Goal: Information Seeking & Learning: Learn about a topic

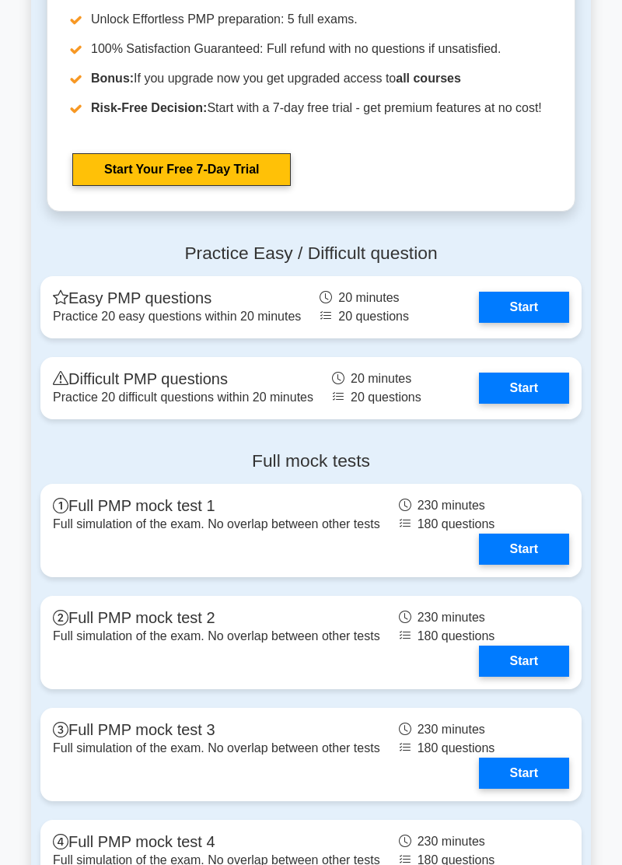
click at [529, 373] on link "Start" at bounding box center [524, 388] width 90 height 31
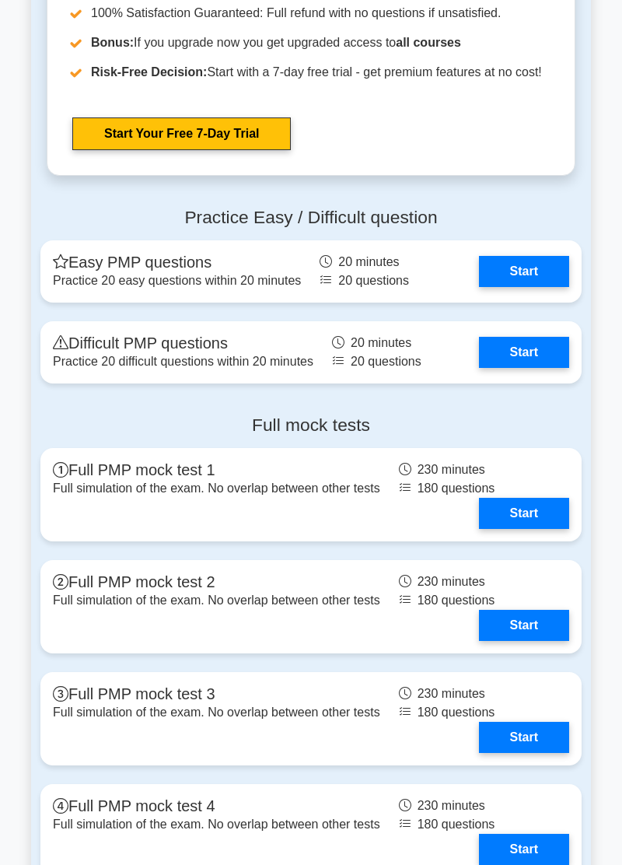
scroll to position [5797, 0]
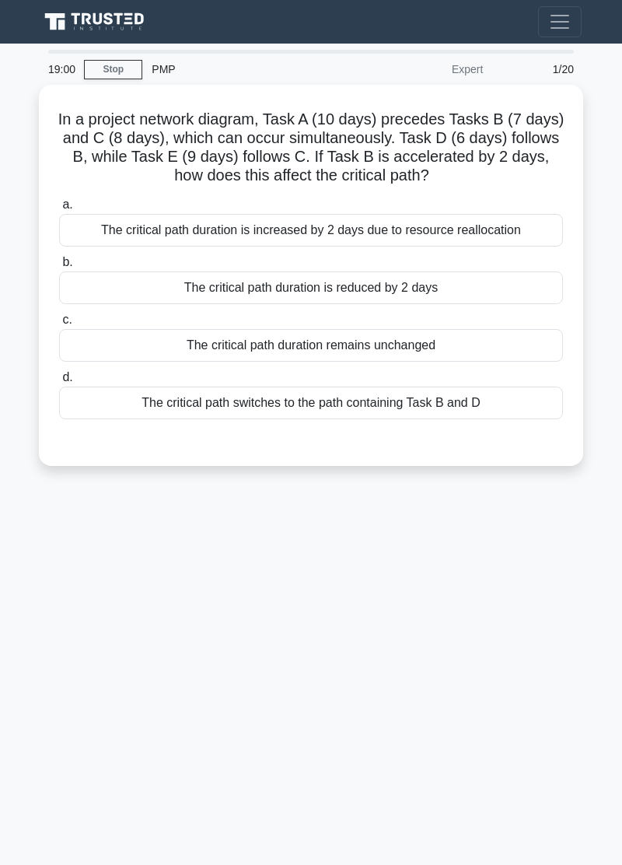
click at [14, 555] on main "19:00 Stop PMP Expert 1/20 In a project network diagram, Task A (10 days) prece…" at bounding box center [311, 454] width 622 height 821
click at [14, 559] on main "18:55 Stop PMP Expert 1/20 In a project network diagram, Task A (10 days) prece…" at bounding box center [311, 454] width 622 height 821
click at [352, 659] on div "18:47 Stop PMP Expert 1/20 In a project network diagram, Task A (10 days) prece…" at bounding box center [311, 439] width 560 height 778
click at [418, 285] on div "The critical path duration is reduced by 2 days" at bounding box center [311, 287] width 504 height 33
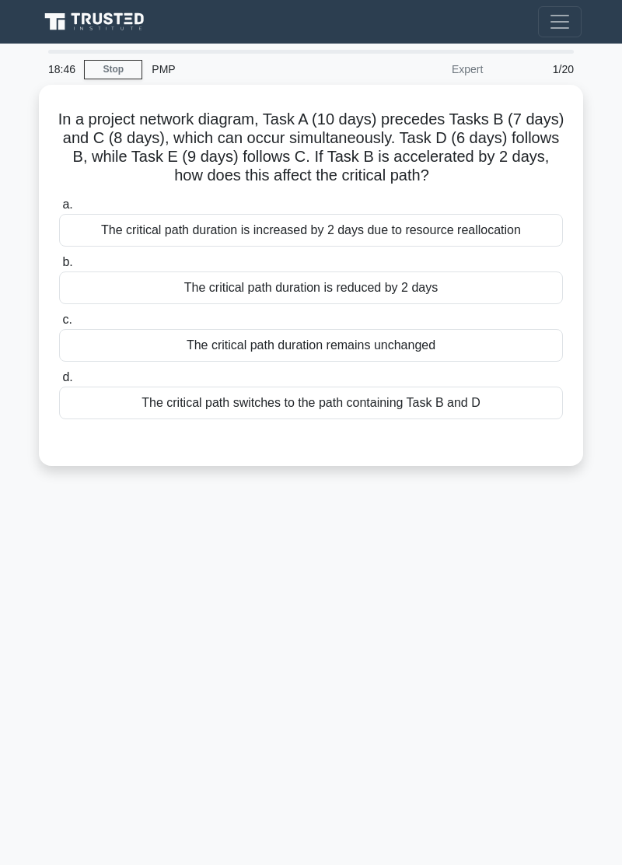
click at [59, 268] on input "b. The critical path duration is reduced by 2 days" at bounding box center [59, 262] width 0 height 10
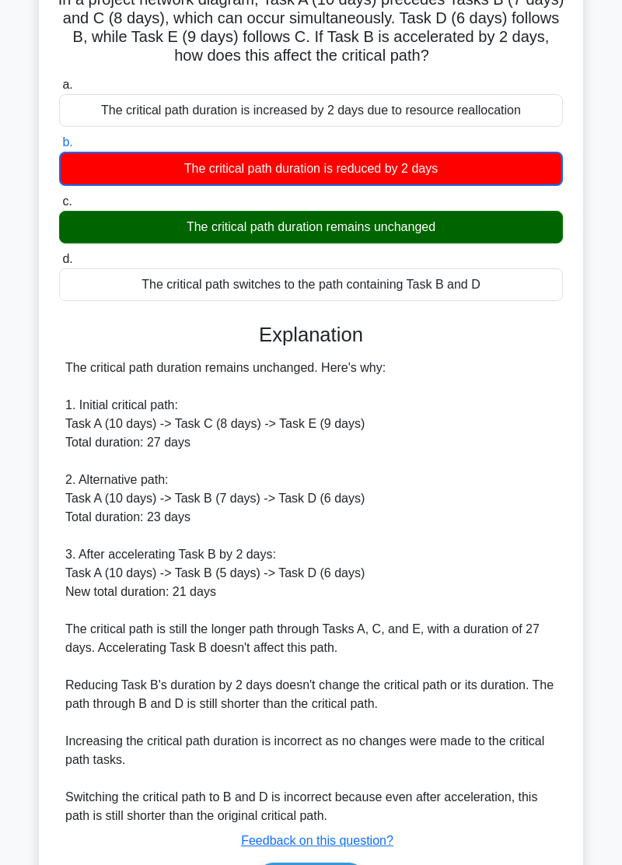
scroll to position [139, 0]
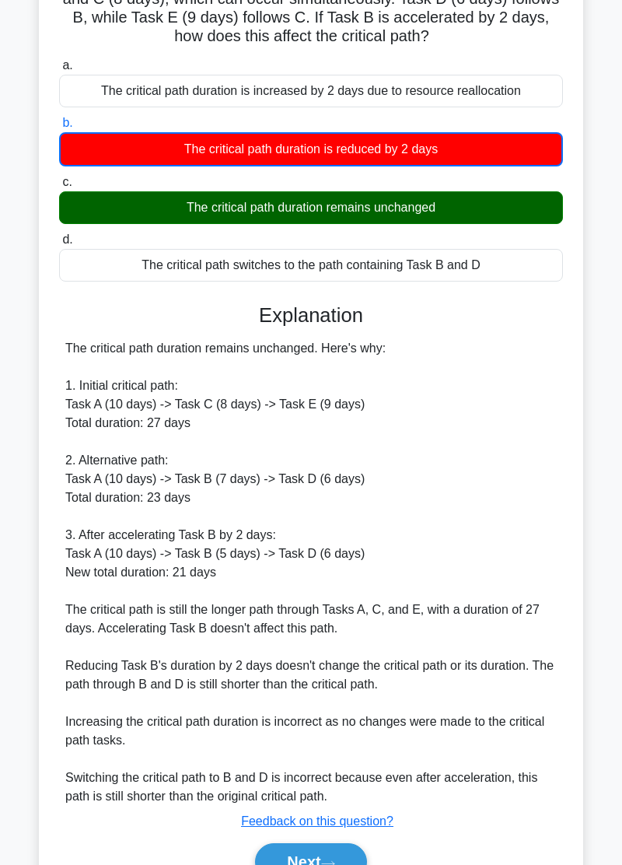
click at [322, 857] on button "Next" at bounding box center [310, 861] width 111 height 37
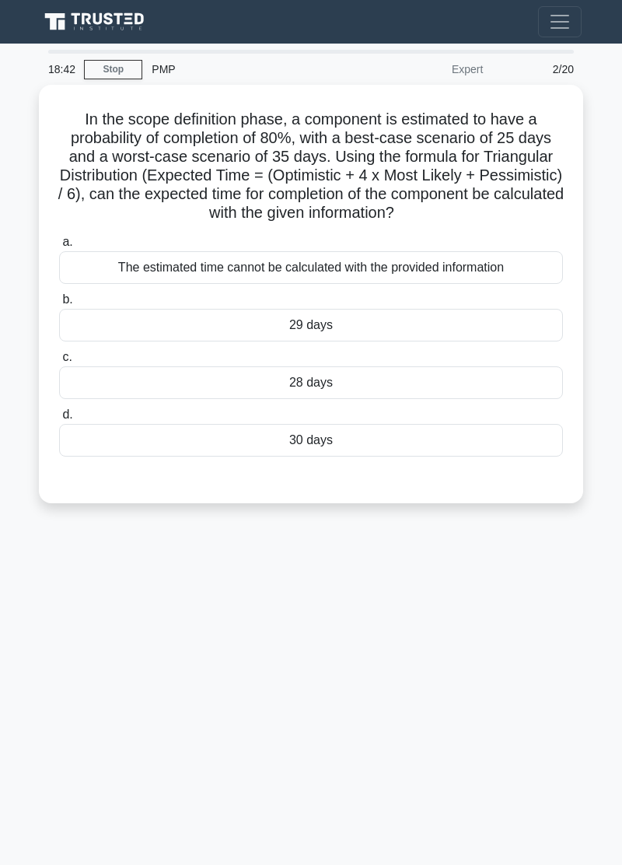
scroll to position [0, 0]
click at [387, 263] on div "The estimated time cannot be calculated with the provided information" at bounding box center [311, 267] width 504 height 33
click at [59, 247] on input "a. The estimated time cannot be calculated with the provided information" at bounding box center [59, 242] width 0 height 10
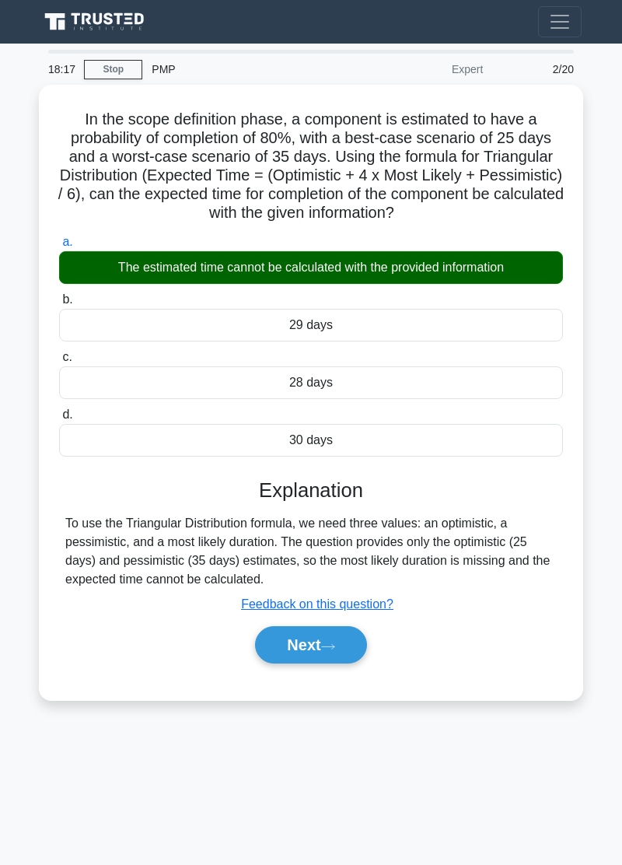
click at [331, 643] on icon at bounding box center [328, 647] width 14 height 9
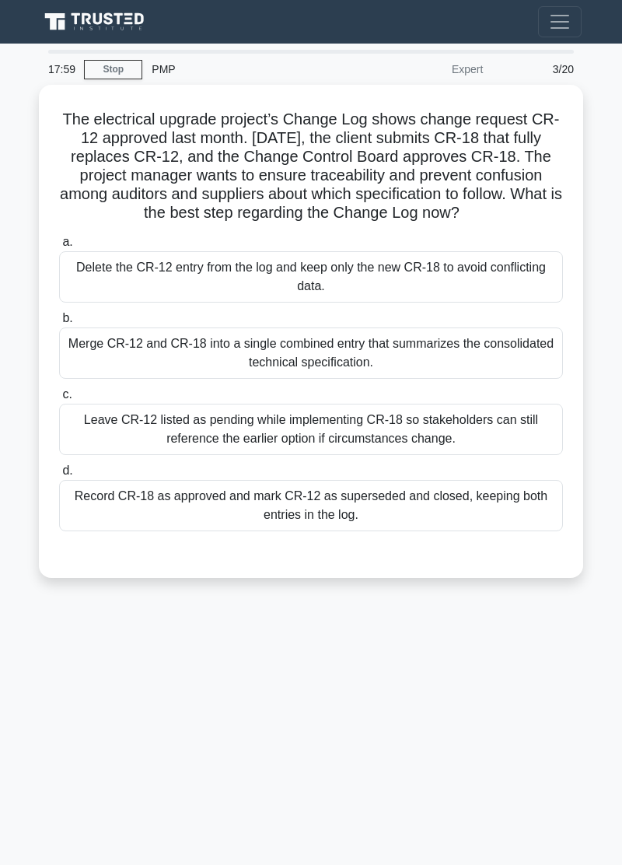
click at [355, 517] on div "Record CR-18 as approved and mark CR-12 as superseded and closed, keeping both …" at bounding box center [311, 505] width 504 height 51
click at [59, 476] on input "d. Record CR-18 as approved and mark CR-12 as superseded and closed, keeping bo…" at bounding box center [59, 471] width 0 height 10
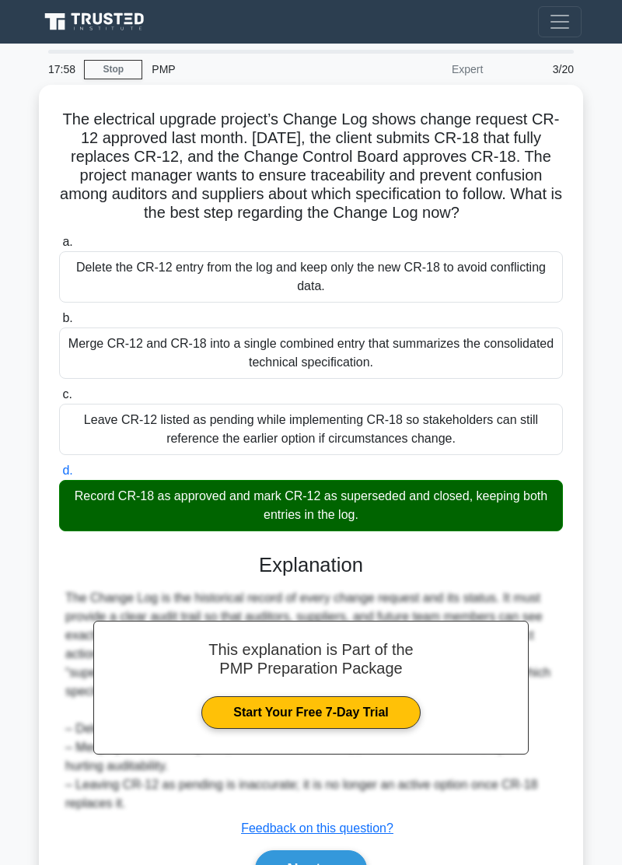
scroll to position [6, 0]
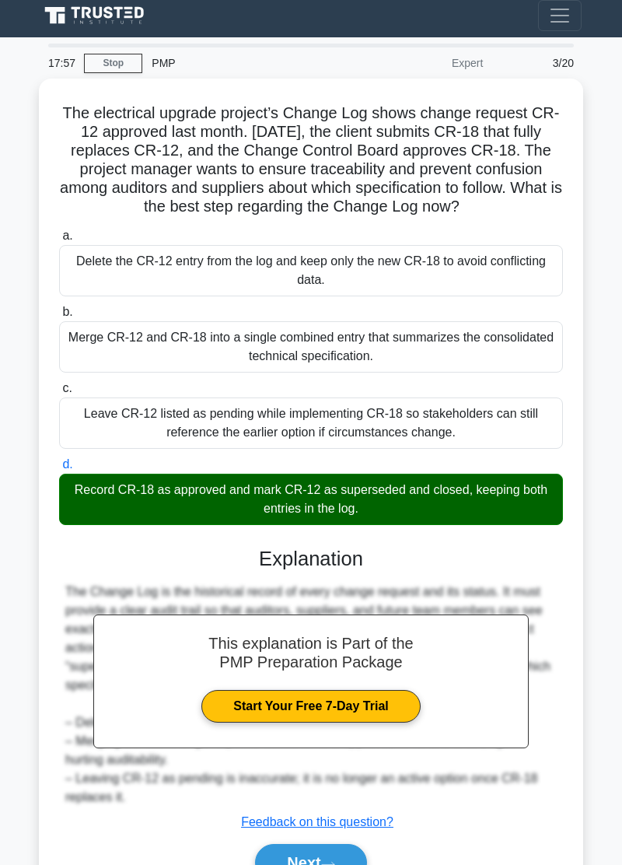
click at [341, 852] on button "Next" at bounding box center [310, 862] width 111 height 37
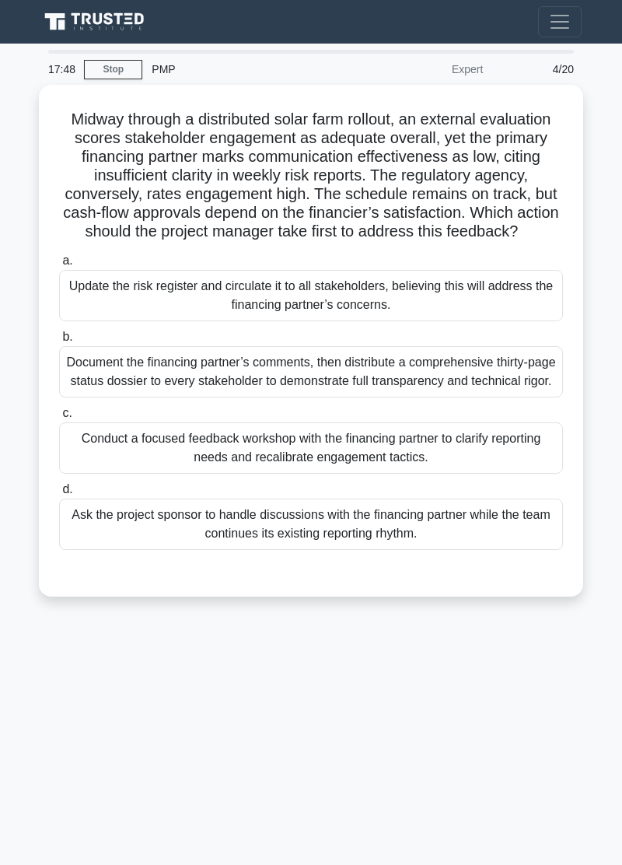
click at [16, 672] on main "17:48 Stop PMP Expert 4/20 Midway through a distributed solar farm rollout, an …" at bounding box center [311, 454] width 622 height 821
click at [17, 673] on main "17:48 Stop PMP Expert 4/20 Midway through a distributed solar farm rollout, an …" at bounding box center [311, 454] width 622 height 821
click at [16, 673] on main "17:48 Stop PMP Expert 4/20 Midway through a distributed solar farm rollout, an …" at bounding box center [311, 454] width 622 height 821
click at [464, 474] on div "Conduct a focused feedback workshop with the financing partner to clarify repor…" at bounding box center [311, 447] width 504 height 51
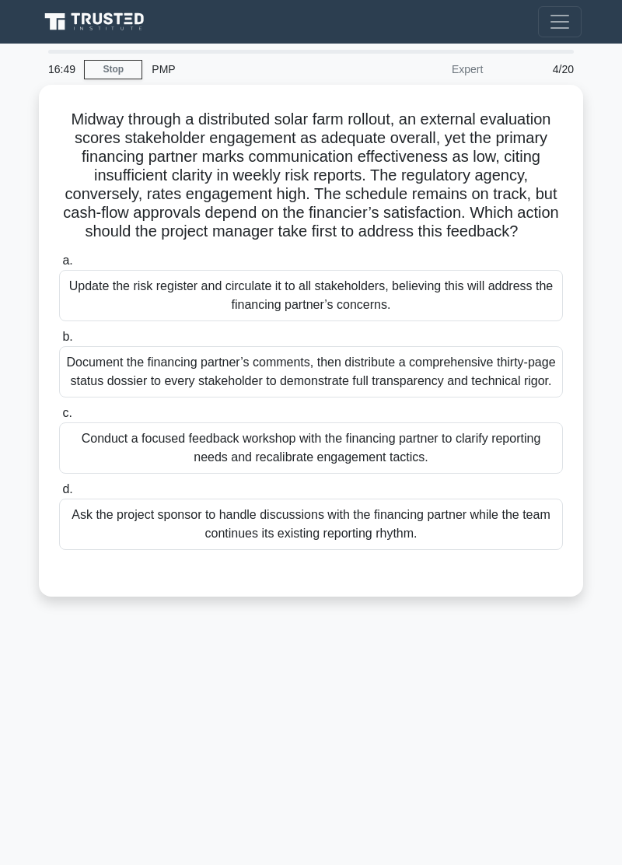
click at [59, 419] on input "c. Conduct a focused feedback workshop with the financing partner to clarify re…" at bounding box center [59, 413] width 0 height 10
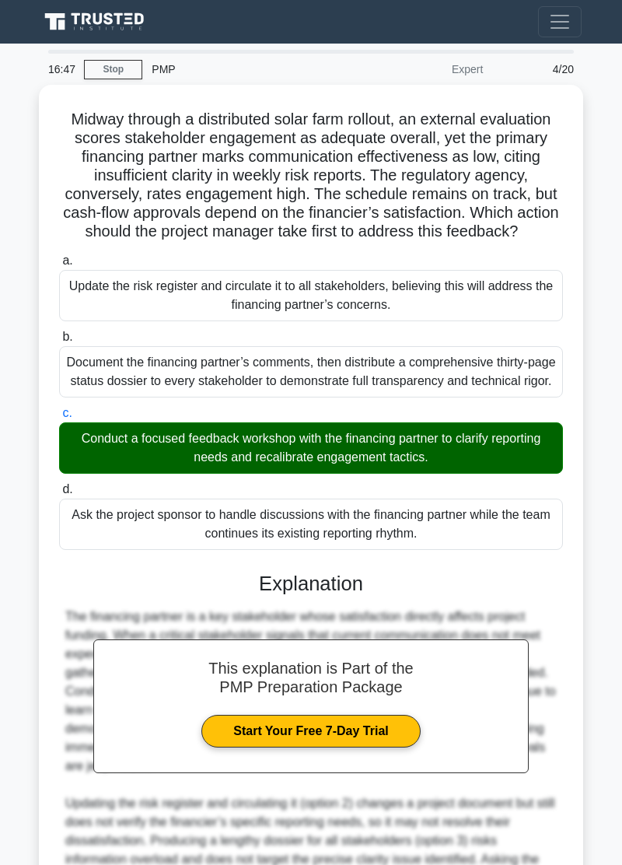
scroll to position [174, 0]
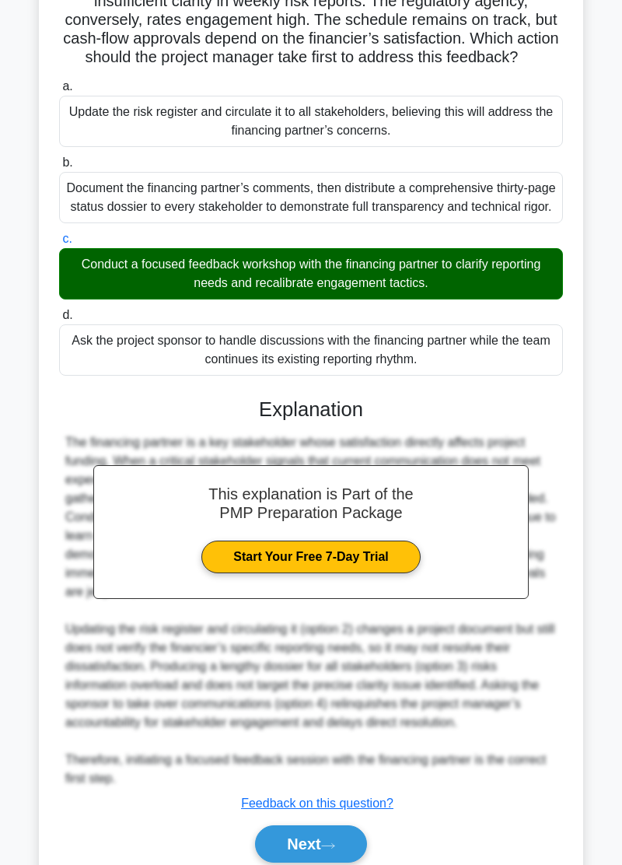
click at [341, 859] on button "Next" at bounding box center [310, 843] width 111 height 37
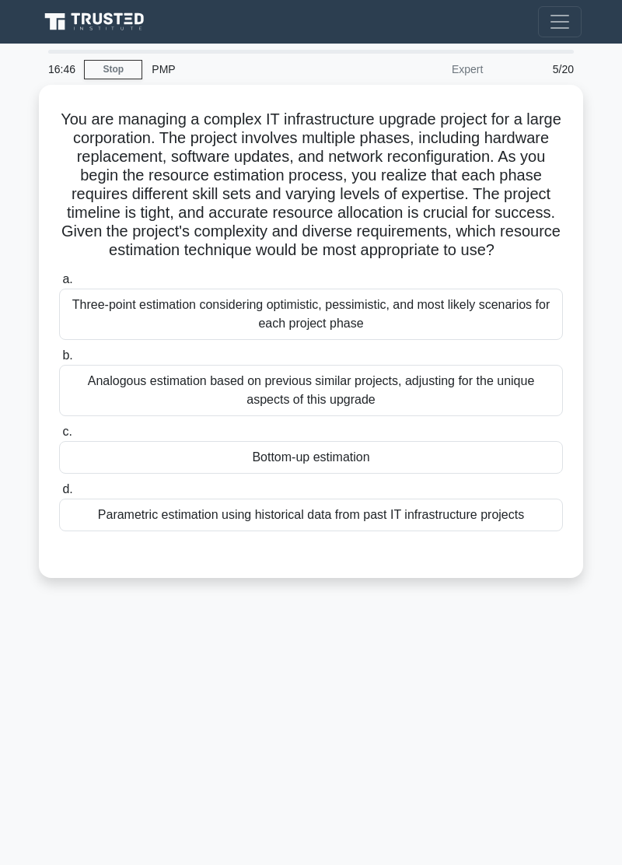
scroll to position [0, 0]
click at [439, 454] on div "Bottom-up estimation" at bounding box center [311, 457] width 504 height 33
click at [59, 437] on input "c. Bottom-up estimation" at bounding box center [59, 432] width 0 height 10
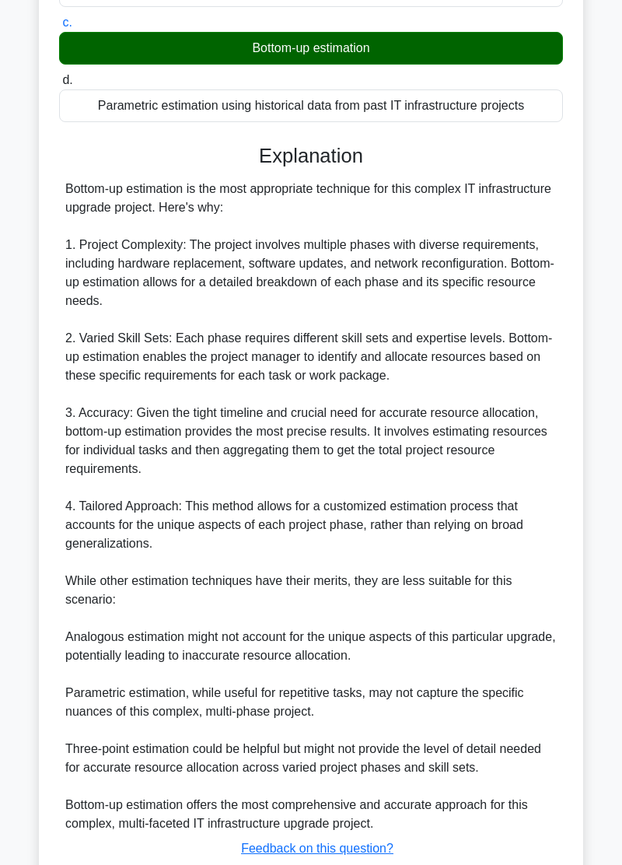
scroll to position [436, 0]
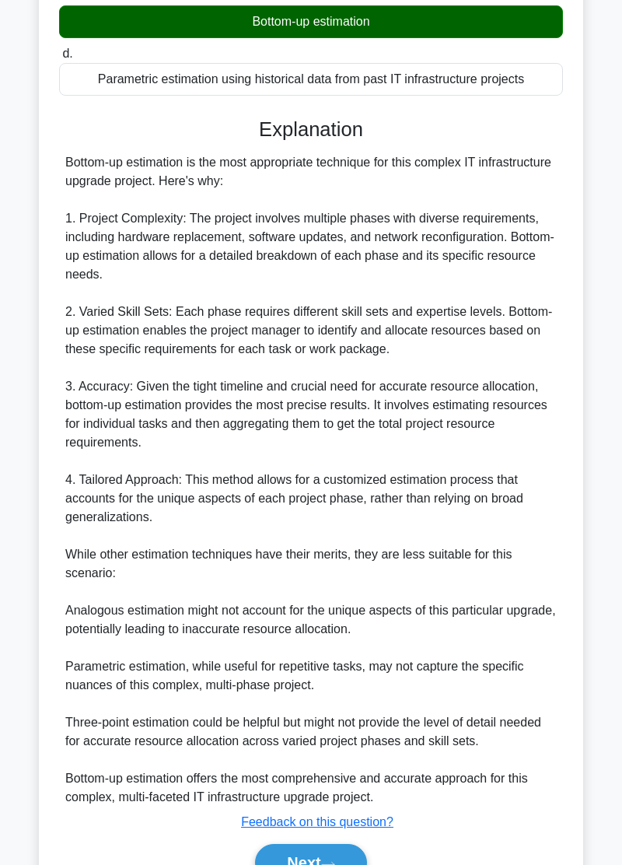
click at [345, 863] on button "Next" at bounding box center [310, 862] width 111 height 37
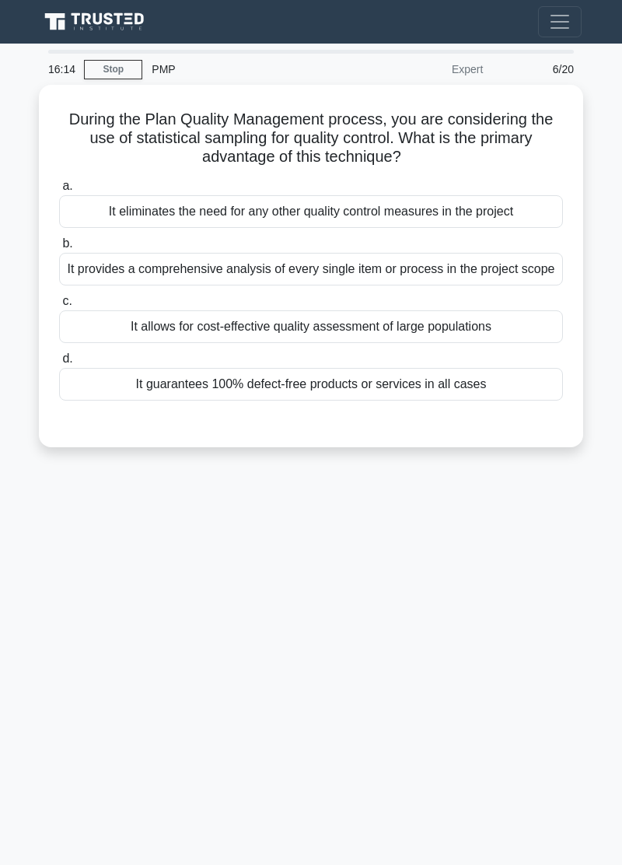
scroll to position [0, 0]
click at [461, 327] on div "It allows for cost-effective quality assessment of large populations" at bounding box center [311, 326] width 504 height 33
click at [59, 307] on input "c. It allows for cost-effective quality assessment of large populations" at bounding box center [59, 301] width 0 height 10
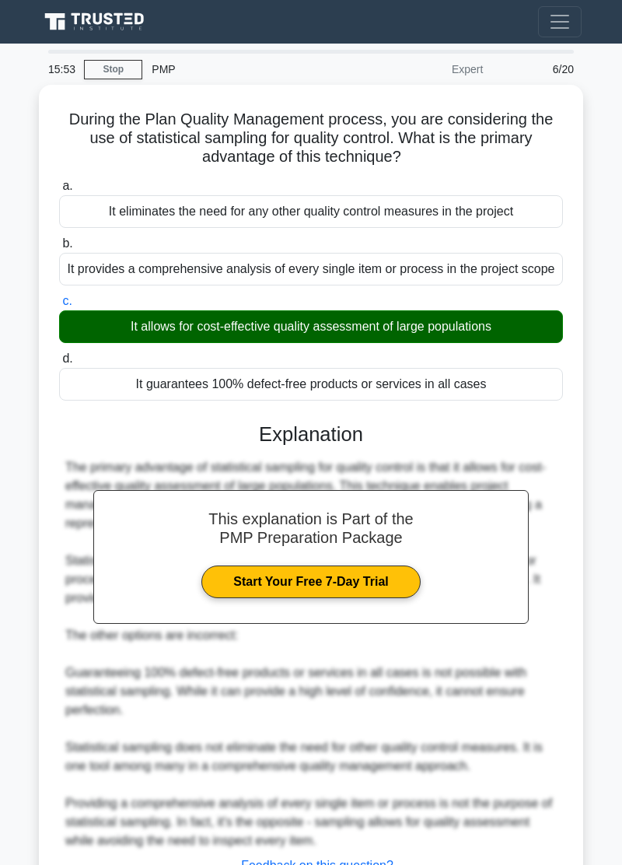
scroll to position [44, 0]
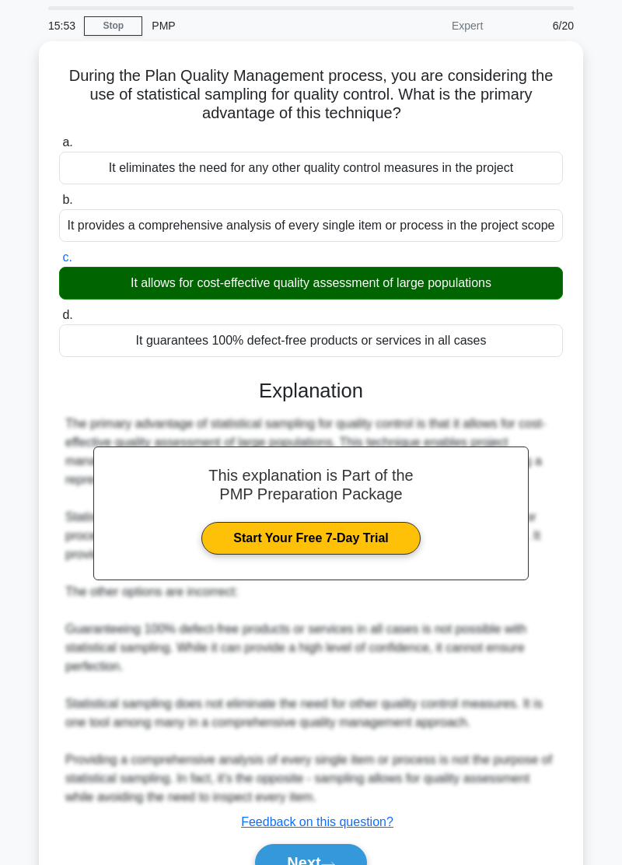
click at [339, 864] on button "Next" at bounding box center [310, 862] width 111 height 37
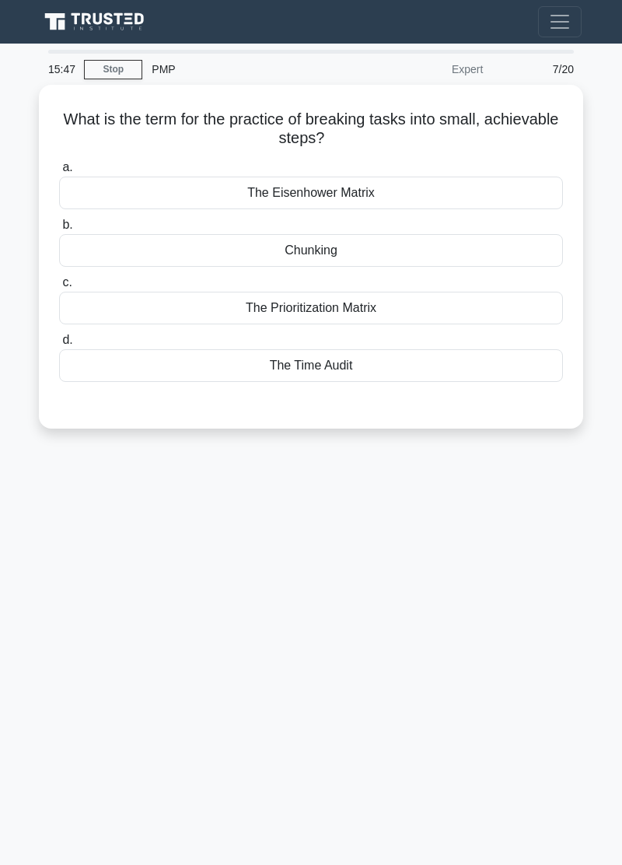
click at [414, 240] on div "Chunking" at bounding box center [311, 250] width 504 height 33
click at [59, 230] on input "b. Chunking" at bounding box center [59, 225] width 0 height 10
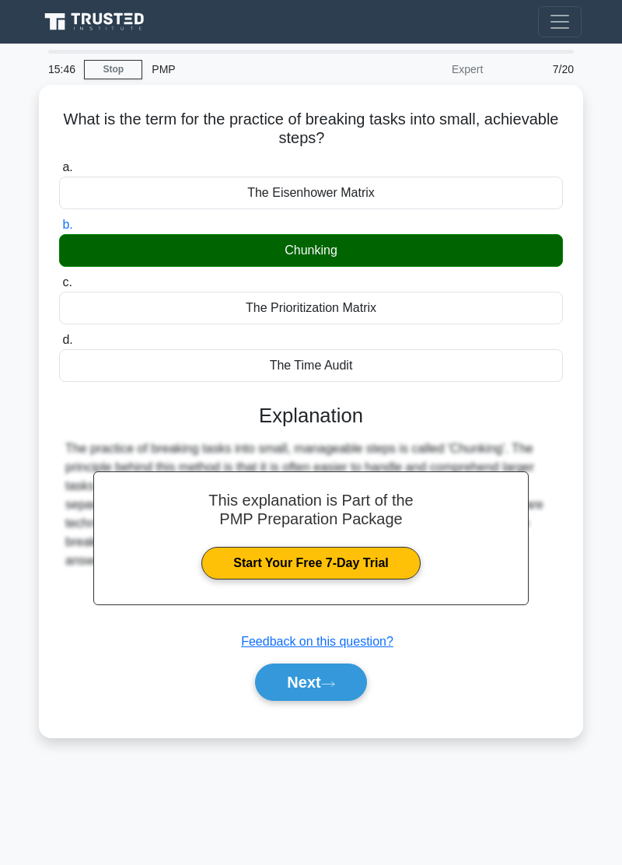
click at [328, 680] on icon at bounding box center [328, 684] width 14 height 9
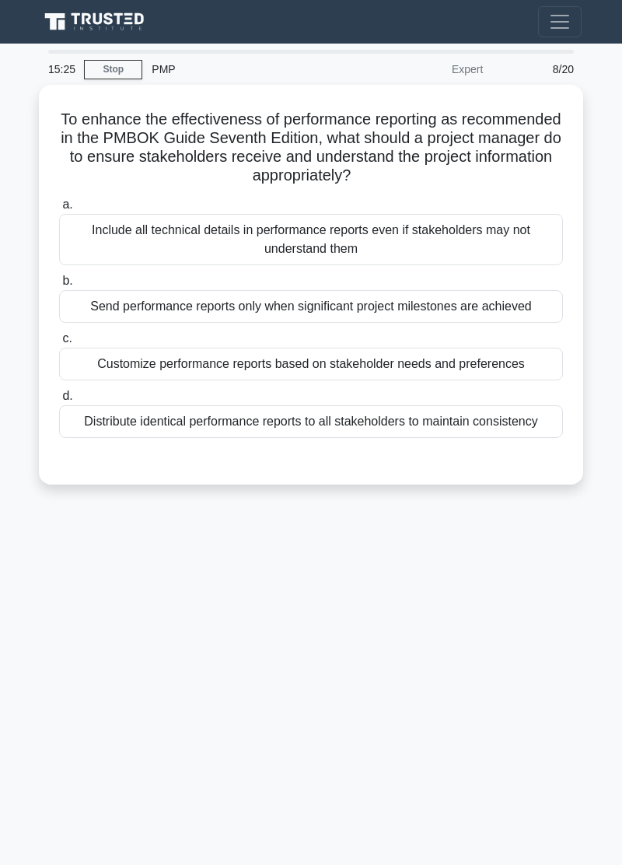
click at [463, 359] on div "Customize performance reports based on stakeholder needs and preferences" at bounding box center [311, 364] width 504 height 33
click at [59, 344] on input "c. Customize performance reports based on stakeholder needs and preferences" at bounding box center [59, 339] width 0 height 10
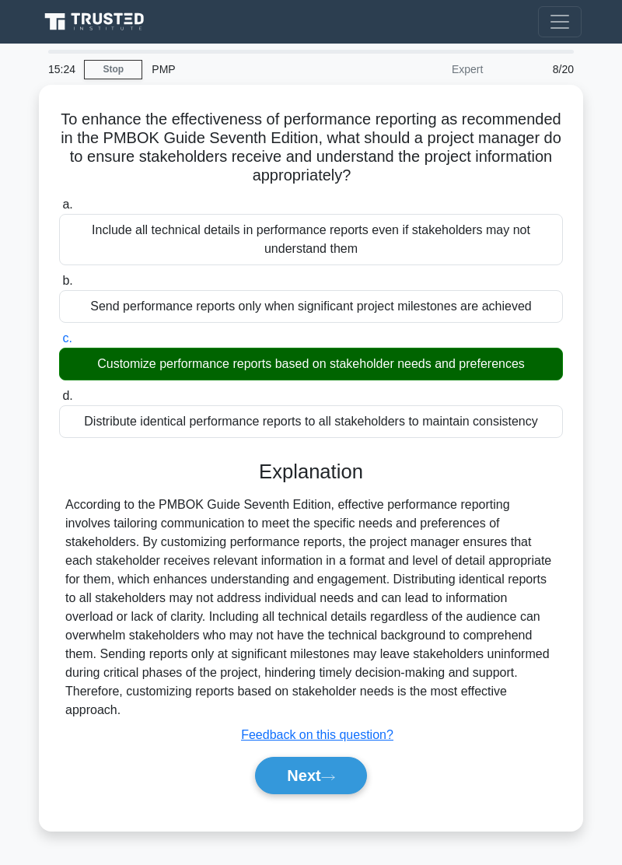
click at [342, 762] on button "Next" at bounding box center [310, 775] width 111 height 37
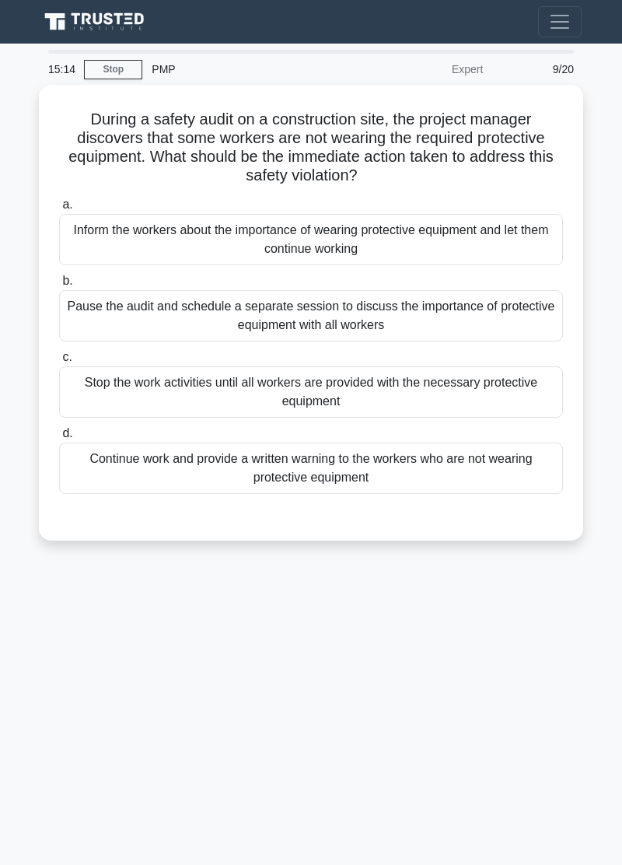
click at [381, 387] on div "Stop the work activities until all workers are provided with the necessary prot…" at bounding box center [311, 391] width 504 height 51
click at [59, 363] on input "c. Stop the work activities until all workers are provided with the necessary p…" at bounding box center [59, 357] width 0 height 10
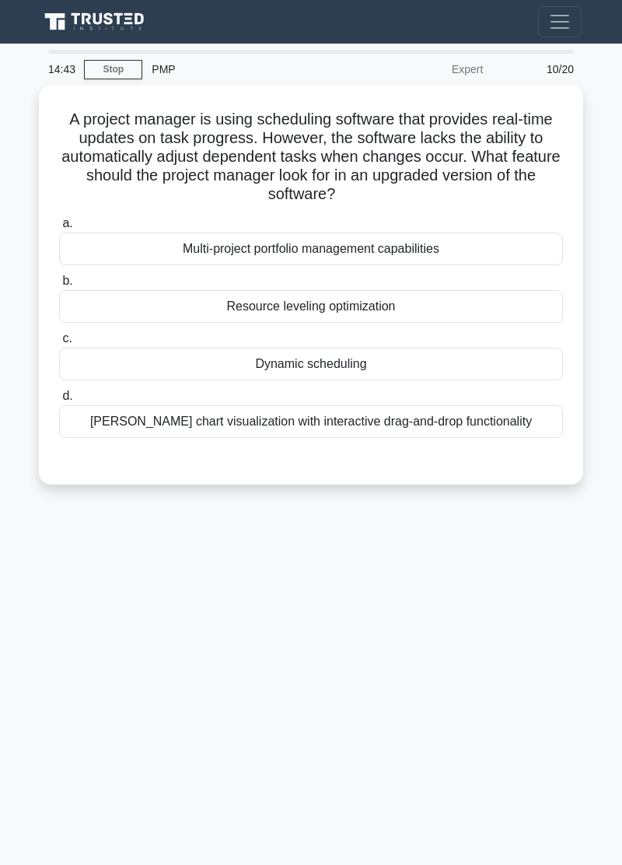
click at [478, 433] on div "Gantt chart visualization with interactive drag-and-drop functionality" at bounding box center [311, 421] width 504 height 33
click at [59, 401] on input "d. Gantt chart visualization with interactive drag-and-drop functionality" at bounding box center [59, 396] width 0 height 10
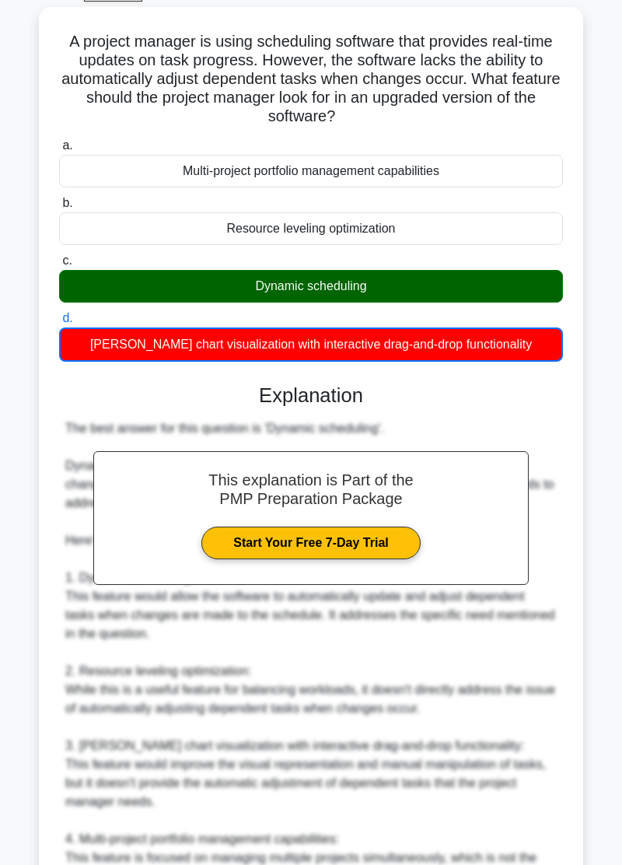
scroll to position [270, 0]
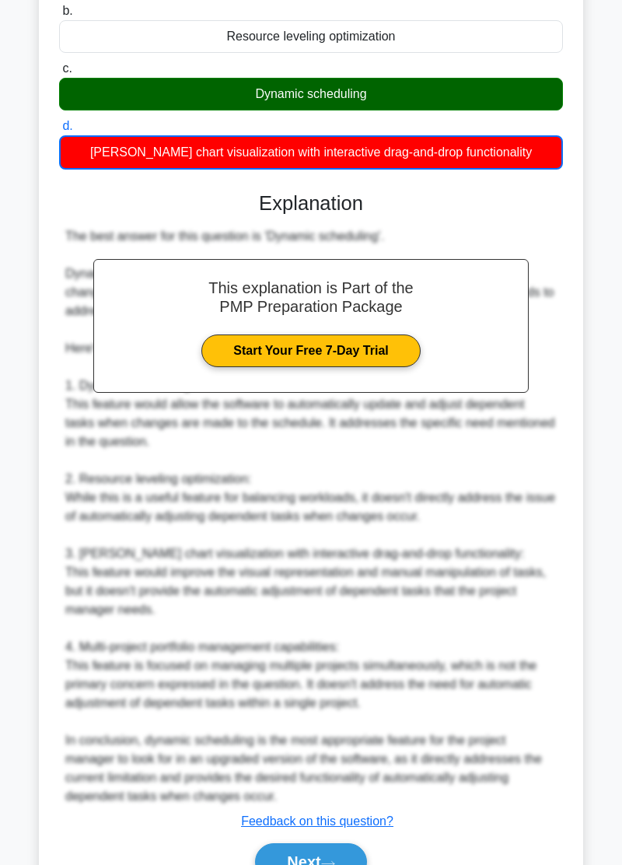
click at [329, 862] on button "Next" at bounding box center [310, 861] width 111 height 37
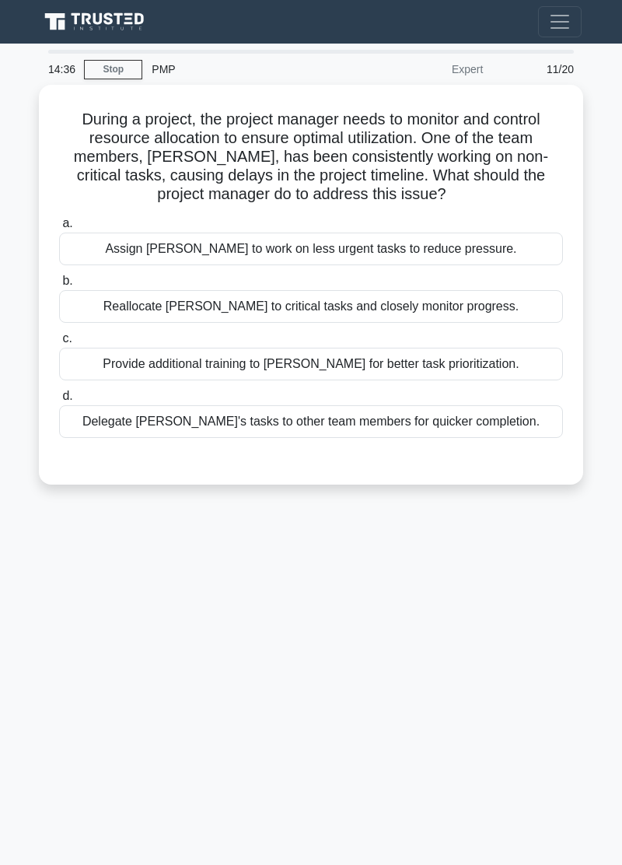
scroll to position [0, 0]
click at [417, 320] on div "Reallocate John to critical tasks and closely monitor progress." at bounding box center [311, 306] width 504 height 33
click at [59, 286] on input "b. Reallocate John to critical tasks and closely monitor progress." at bounding box center [59, 281] width 0 height 10
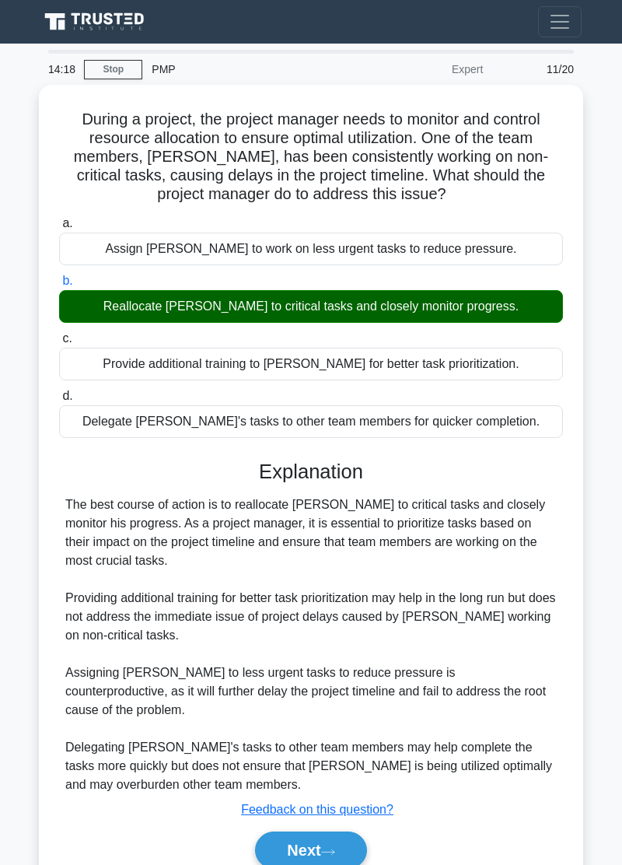
click at [324, 837] on button "Next" at bounding box center [310, 850] width 111 height 37
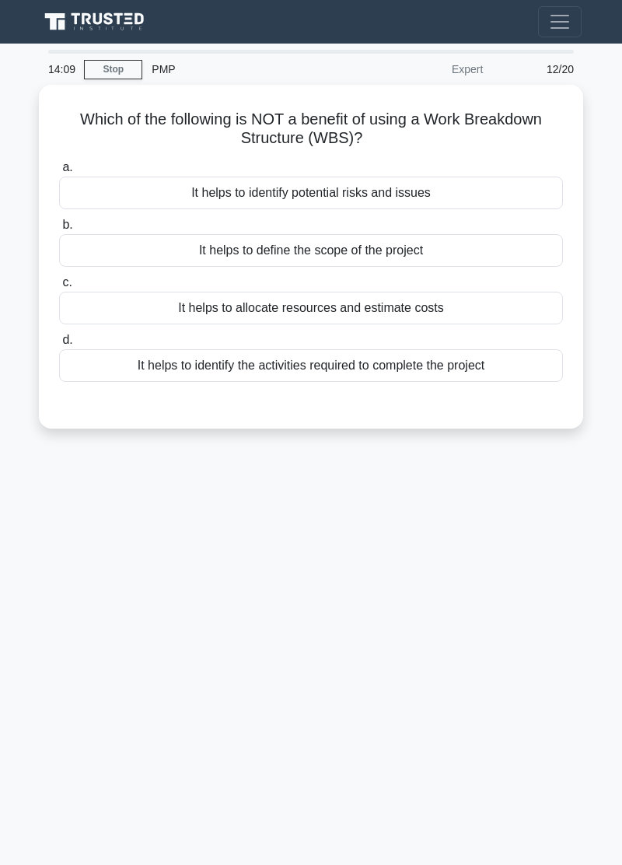
click at [47, 652] on div "14:09 Stop PMP Expert 12/20 Which of the following is NOT a benefit of using a …" at bounding box center [311, 439] width 560 height 778
click at [47, 651] on div "14:09 Stop PMP Expert 12/20 Which of the following is NOT a benefit of using a …" at bounding box center [311, 439] width 560 height 778
click at [454, 187] on div "It helps to identify potential risks and issues" at bounding box center [311, 193] width 504 height 33
click at [59, 173] on input "a. It helps to identify potential risks and issues" at bounding box center [59, 168] width 0 height 10
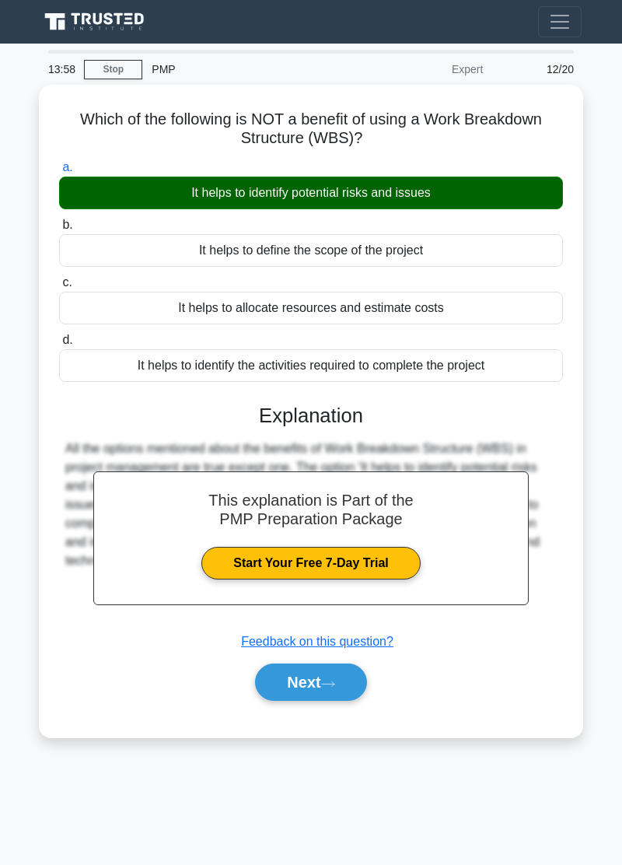
click at [333, 681] on button "Next" at bounding box center [310, 682] width 111 height 37
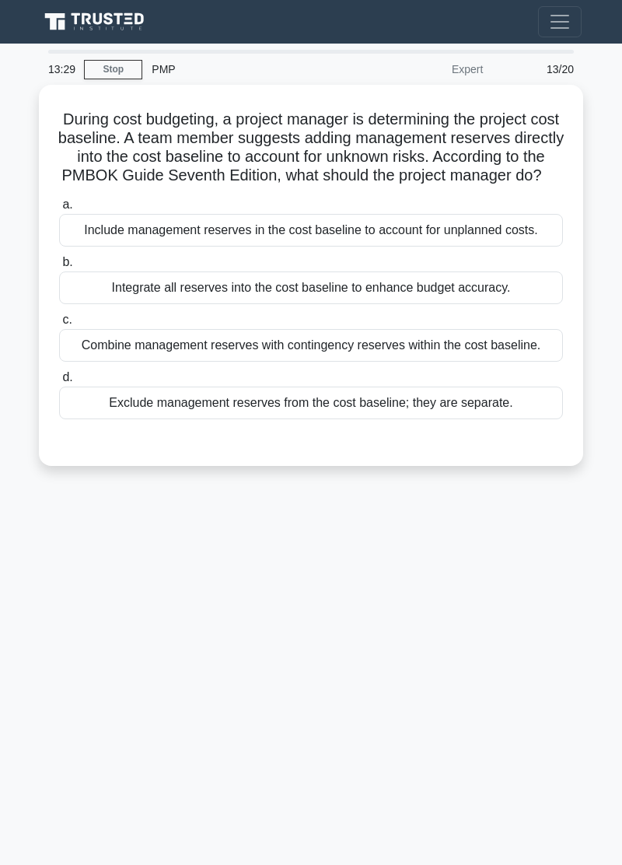
click at [57, 652] on div "13:29 Stop PMP Expert 13/20 During cost budgeting, a project manager is determi…" at bounding box center [311, 439] width 560 height 778
click at [471, 419] on div "Exclude management reserves from the cost baseline; they are separate." at bounding box center [311, 403] width 504 height 33
click at [59, 383] on input "d. Exclude management reserves from the cost baseline; they are separate." at bounding box center [59, 378] width 0 height 10
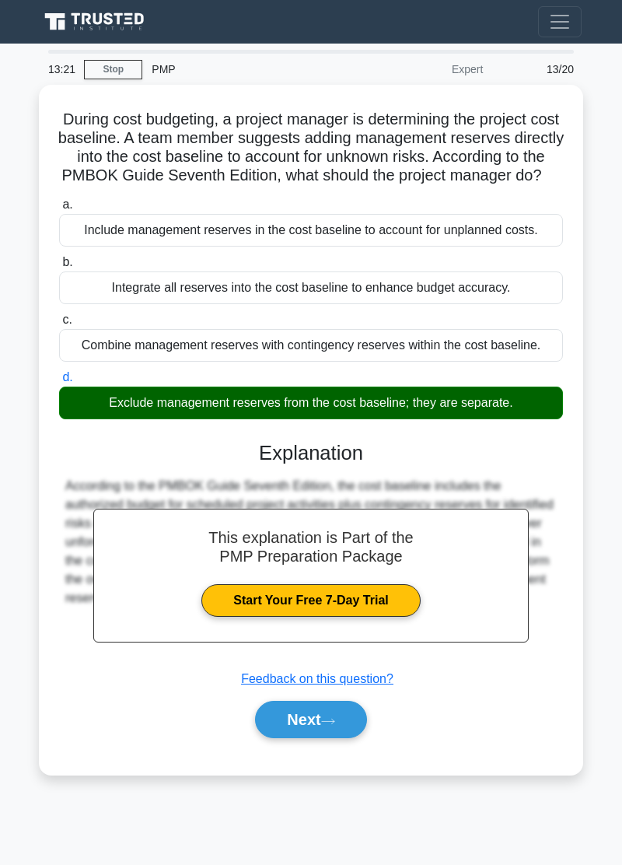
click at [335, 726] on icon at bounding box center [328, 721] width 14 height 9
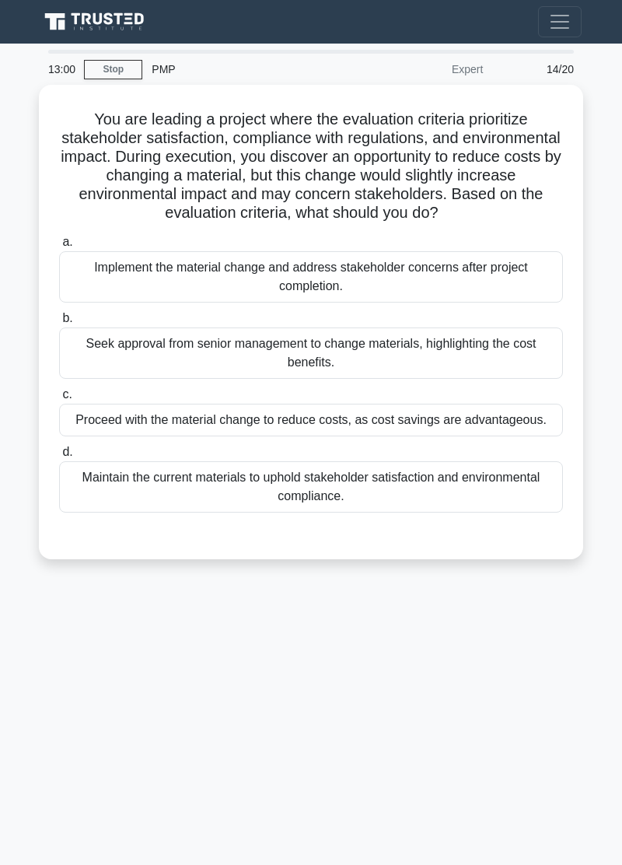
click at [468, 483] on div "Maintain the current materials to uphold stakeholder satisfaction and environme…" at bounding box center [311, 486] width 504 height 51
click at [59, 457] on input "d. Maintain the current materials to uphold stakeholder satisfaction and enviro…" at bounding box center [59, 452] width 0 height 10
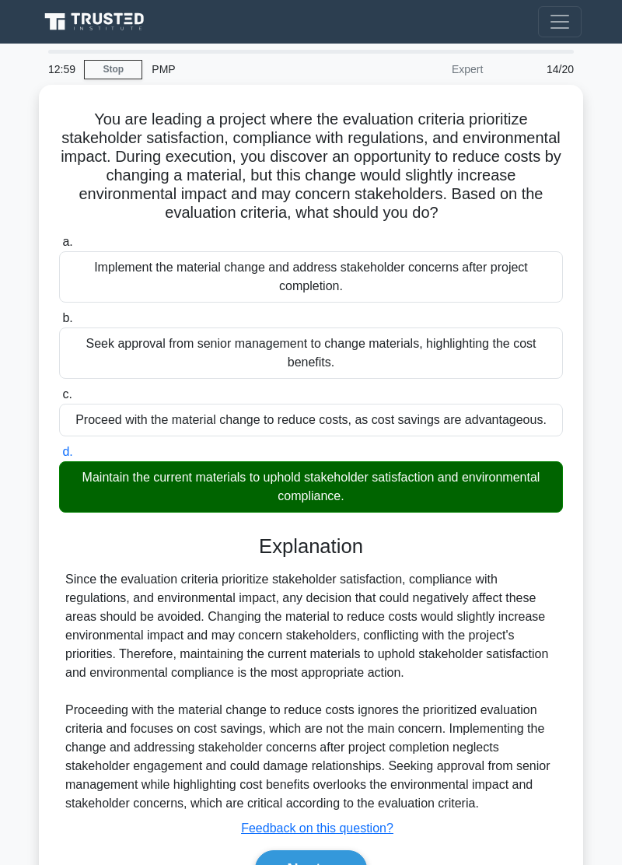
click at [347, 864] on button "Next" at bounding box center [310, 868] width 111 height 37
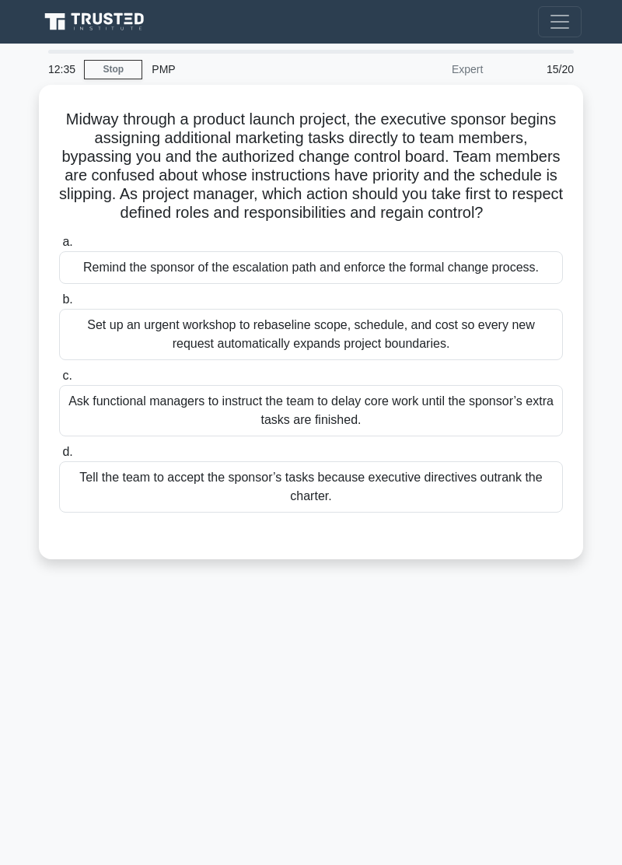
click at [55, 675] on div "12:35 Stop PMP Expert 15/20 Midway through a product launch project, the execut…" at bounding box center [311, 439] width 560 height 778
click at [443, 268] on div "Remind the sponsor of the escalation path and enforce the formal change process." at bounding box center [311, 267] width 504 height 33
click at [59, 247] on input "a. Remind the sponsor of the escalation path and enforce the formal change proc…" at bounding box center [59, 242] width 0 height 10
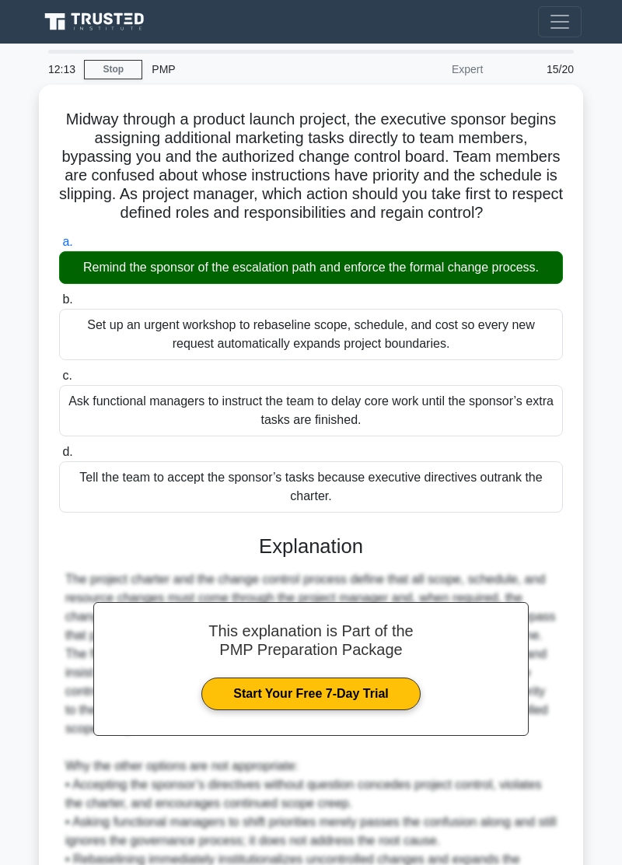
scroll to position [100, 0]
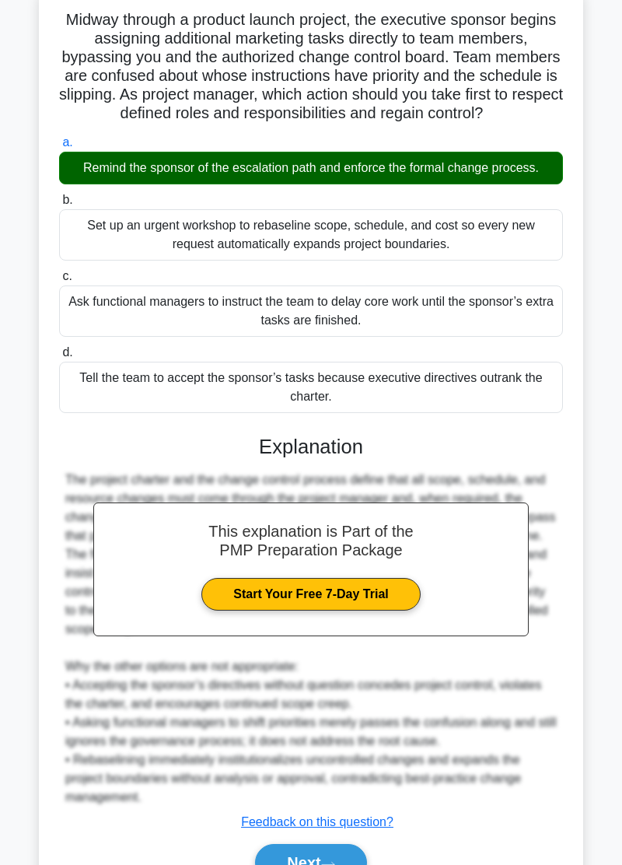
click at [324, 860] on button "Next" at bounding box center [310, 862] width 111 height 37
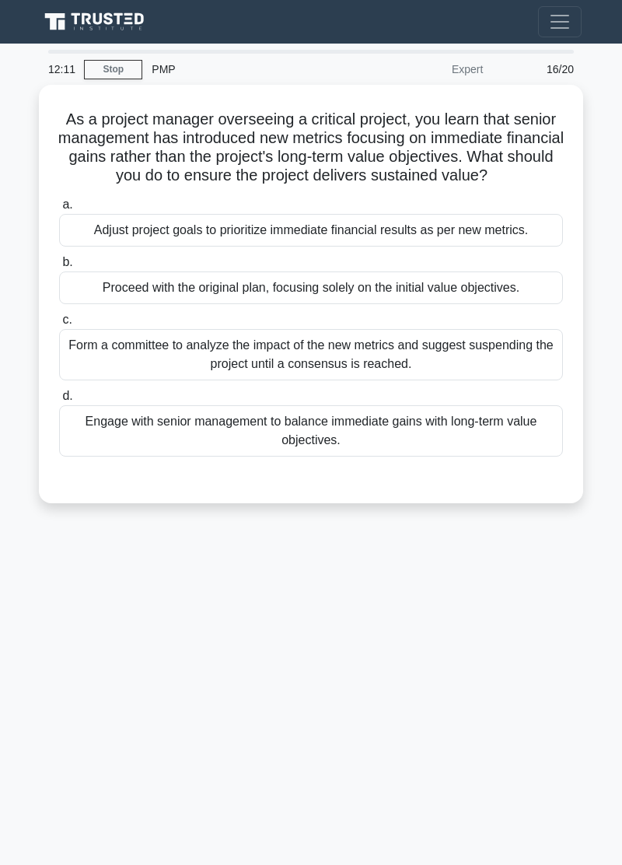
scroll to position [0, 0]
click at [68, 670] on div "11:53 Stop PMP Expert 16/20 As a project manager overseeing a critical project,…" at bounding box center [311, 439] width 560 height 778
click at [442, 691] on div "11:28 Stop PMP Expert 16/20 As a project manager overseeing a critical project,…" at bounding box center [311, 439] width 560 height 778
click at [442, 690] on div "11:28 Stop PMP Expert 16/20 As a project manager overseeing a critical project,…" at bounding box center [311, 439] width 560 height 778
click at [457, 226] on div "Adjust project goals to prioritize immediate financial results as per new metri…" at bounding box center [311, 230] width 504 height 33
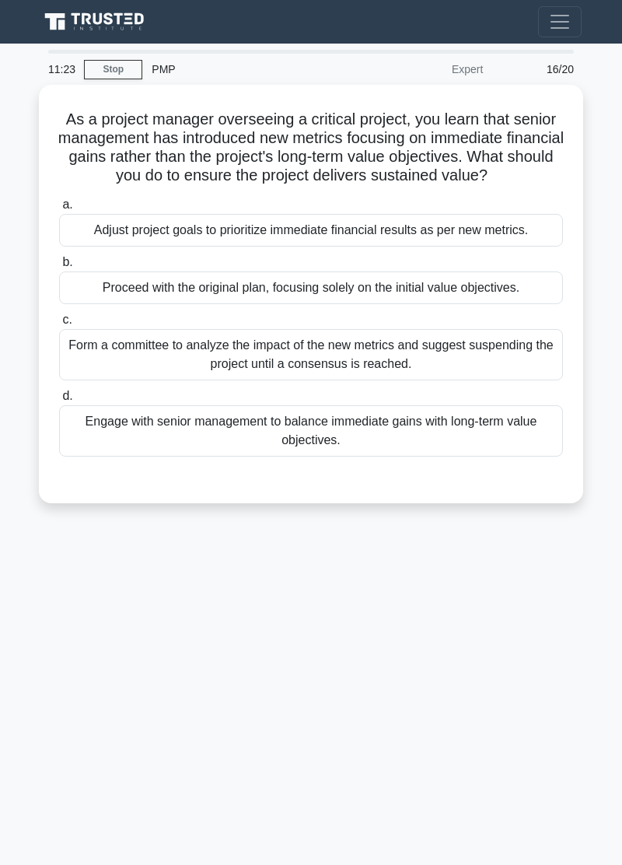
click at [59, 210] on input "a. Adjust project goals to prioritize immediate financial results as per new me…" at bounding box center [59, 205] width 0 height 10
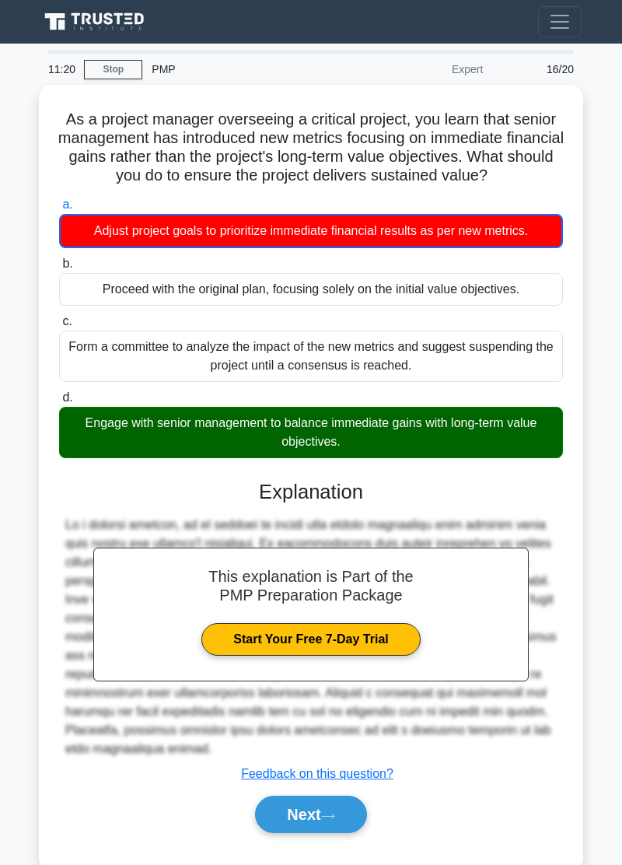
click at [353, 811] on button "Next" at bounding box center [310, 814] width 111 height 37
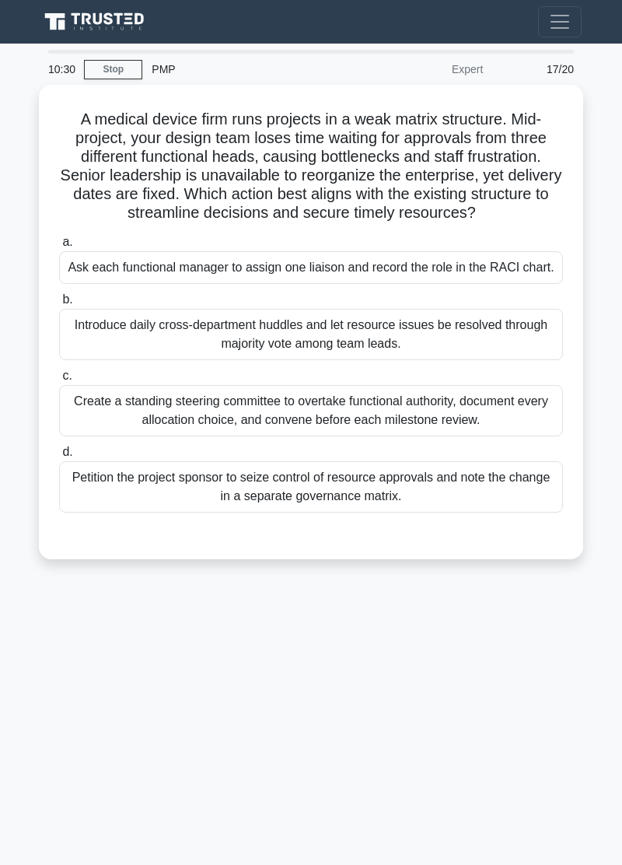
click at [418, 262] on div "Ask each functional manager to assign one liaison and record the role in the RA…" at bounding box center [311, 267] width 504 height 33
click at [59, 247] on input "a. Ask each functional manager to assign one liaison and record the role in the…" at bounding box center [59, 242] width 0 height 10
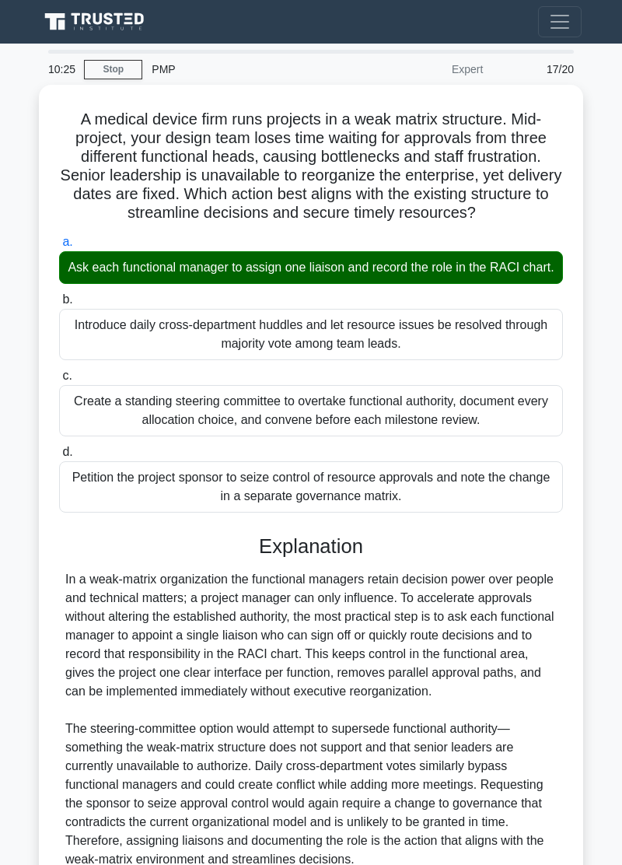
scroll to position [62, 0]
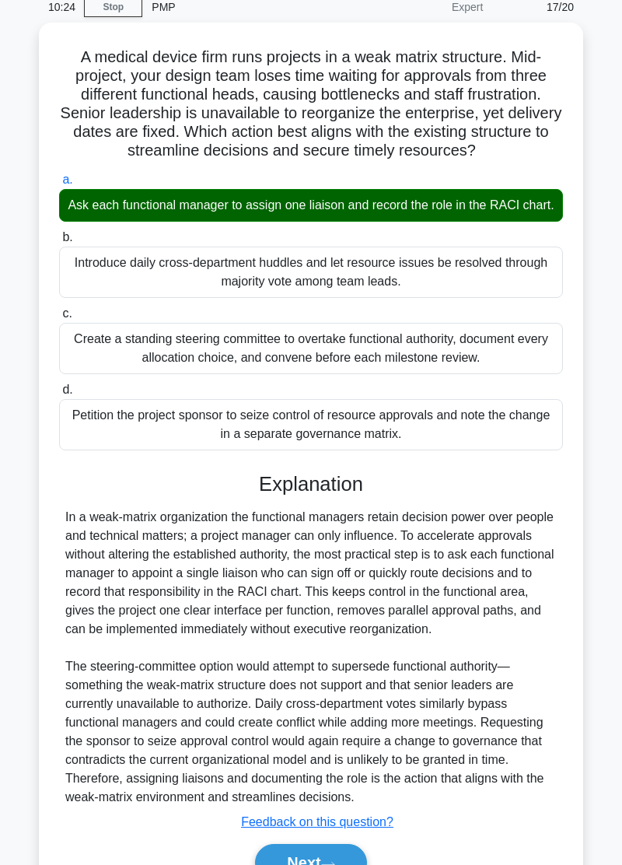
click at [316, 859] on button "Next" at bounding box center [310, 862] width 111 height 37
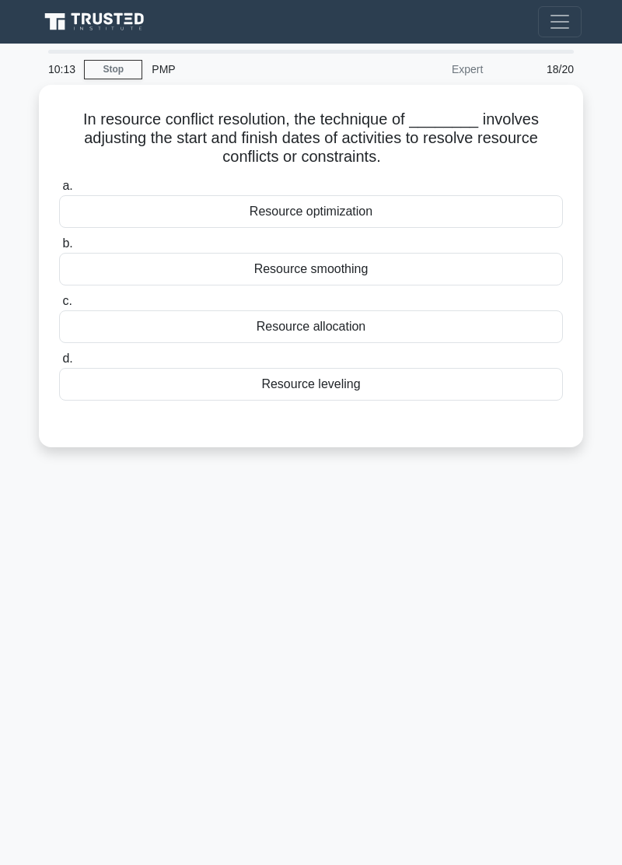
click at [354, 389] on div "Resource leveling" at bounding box center [311, 384] width 504 height 33
click at [59, 364] on input "d. Resource leveling" at bounding box center [59, 359] width 0 height 10
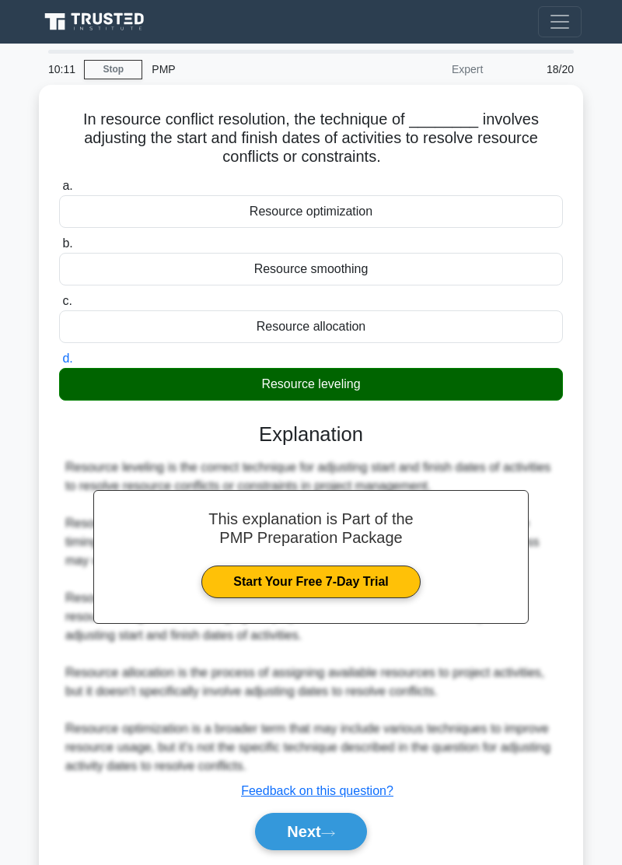
click at [333, 832] on button "Next" at bounding box center [310, 831] width 111 height 37
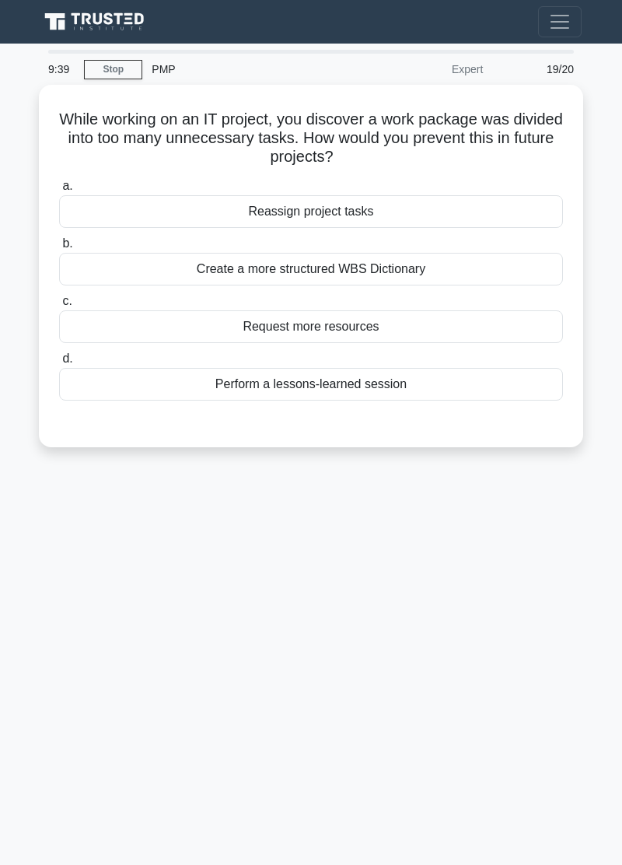
click at [363, 384] on div "Perform a lessons-learned session" at bounding box center [311, 384] width 504 height 33
click at [59, 364] on input "d. Perform a lessons-learned session" at bounding box center [59, 359] width 0 height 10
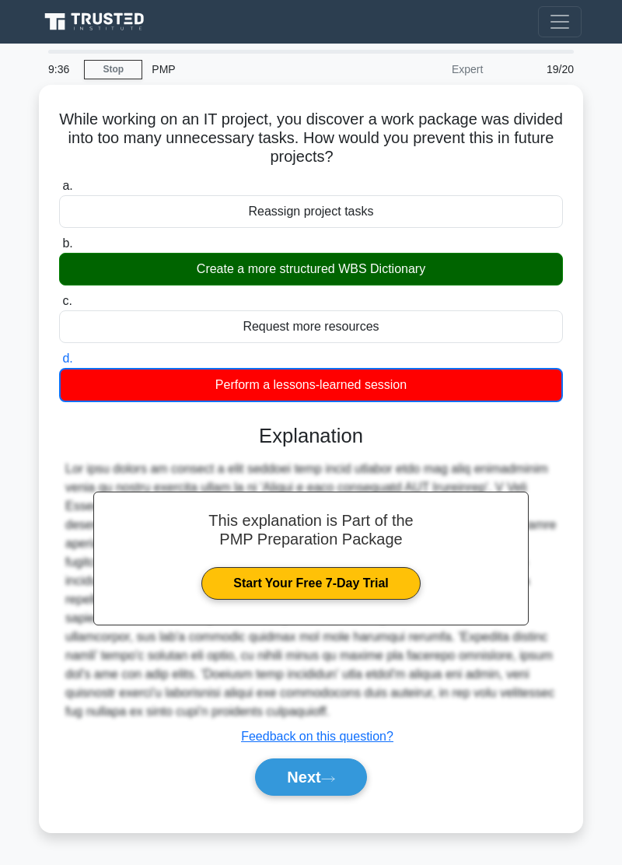
click at [355, 779] on button "Next" at bounding box center [310, 776] width 111 height 37
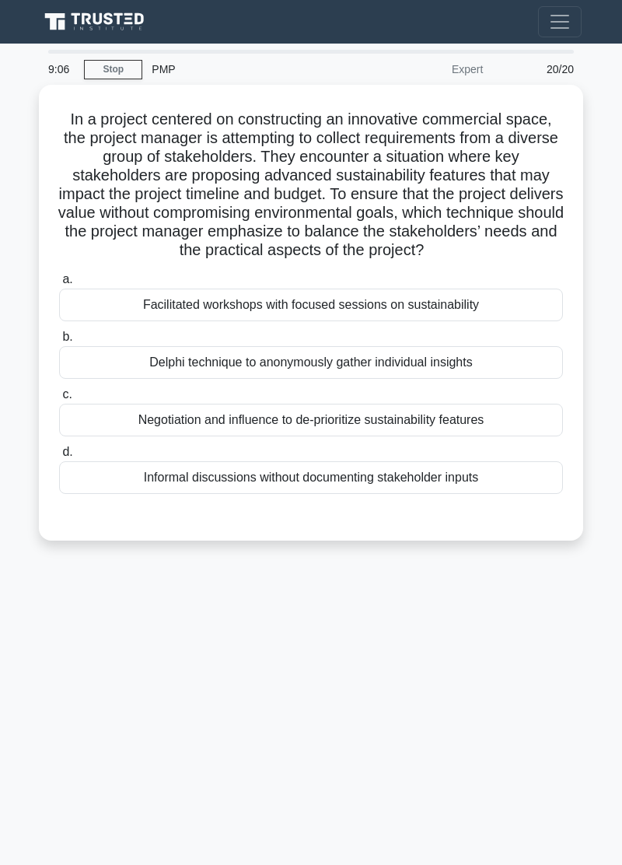
click at [436, 308] on div "Facilitated workshops with focused sessions on sustainability" at bounding box center [311, 305] width 504 height 33
click at [59, 285] on input "a. Facilitated workshops with focused sessions on sustainability" at bounding box center [59, 280] width 0 height 10
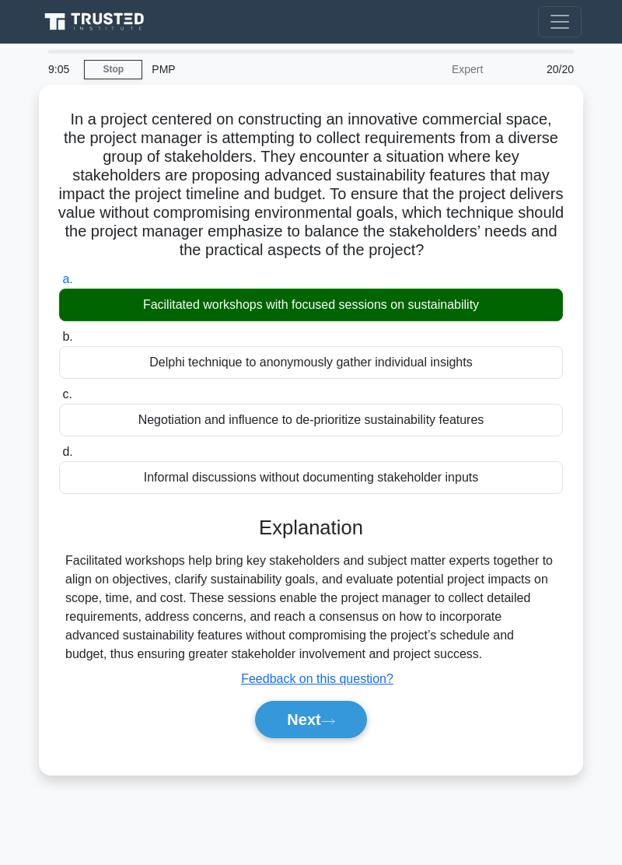
click at [348, 727] on button "Next" at bounding box center [310, 719] width 111 height 37
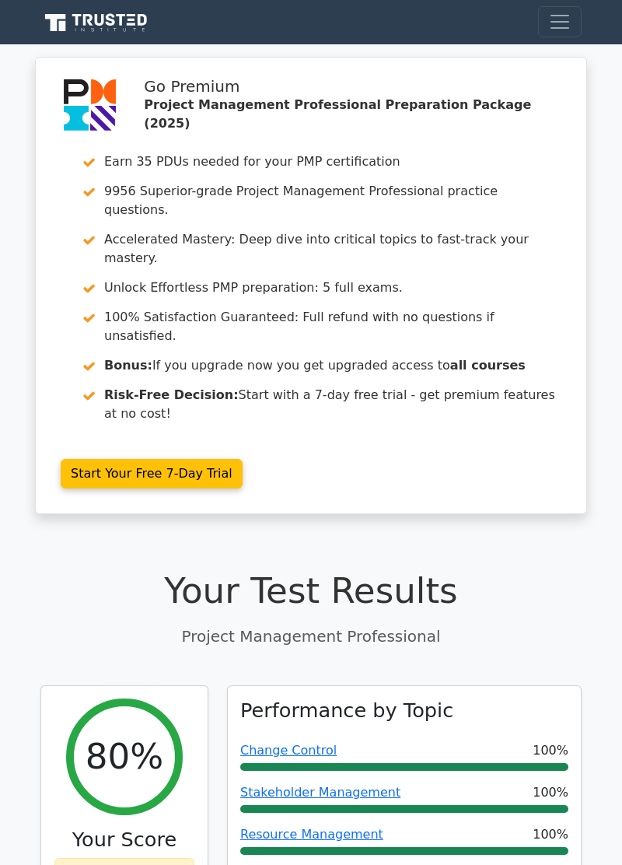
click at [563, 15] on span "Toggle navigation" at bounding box center [559, 21] width 23 height 23
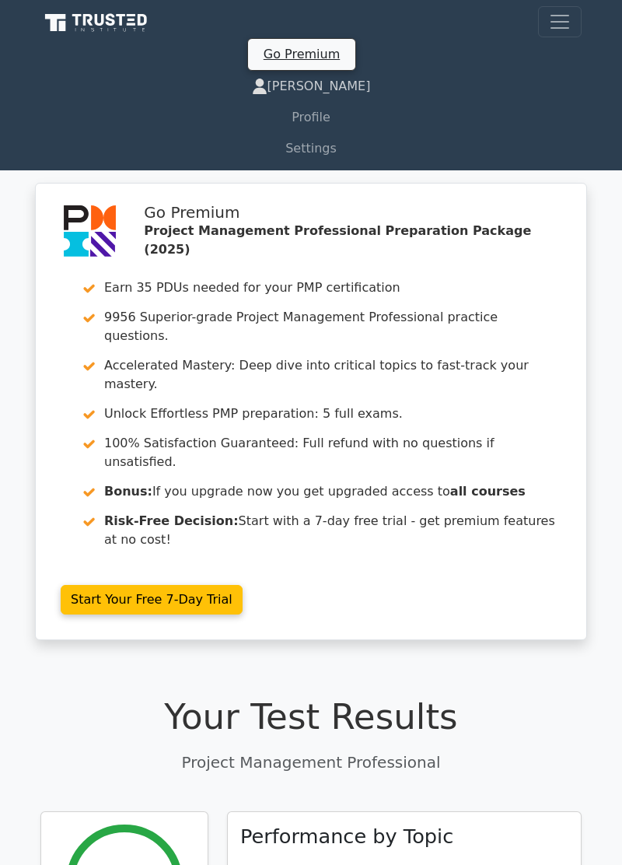
click at [314, 90] on link "[PERSON_NAME]" at bounding box center [310, 86] width 541 height 31
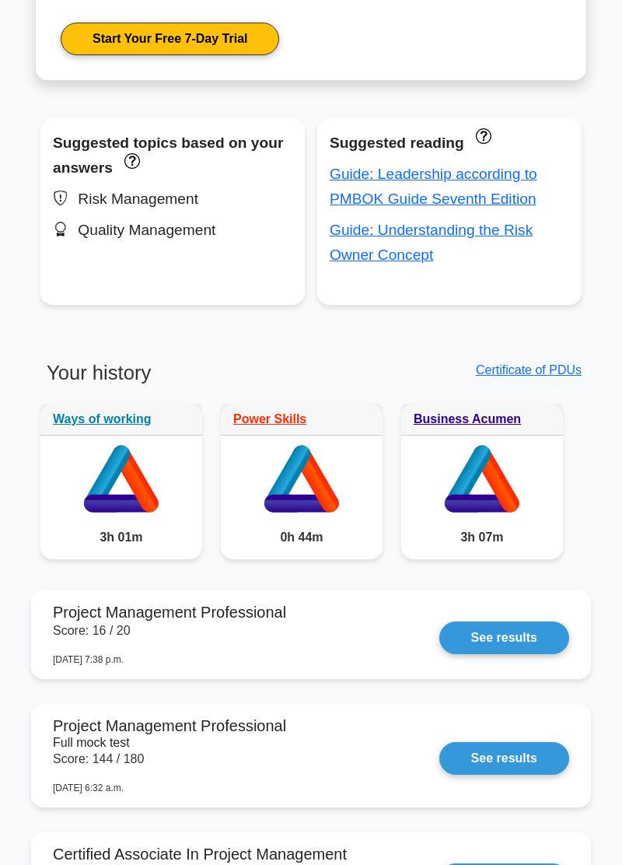
scroll to position [868, 0]
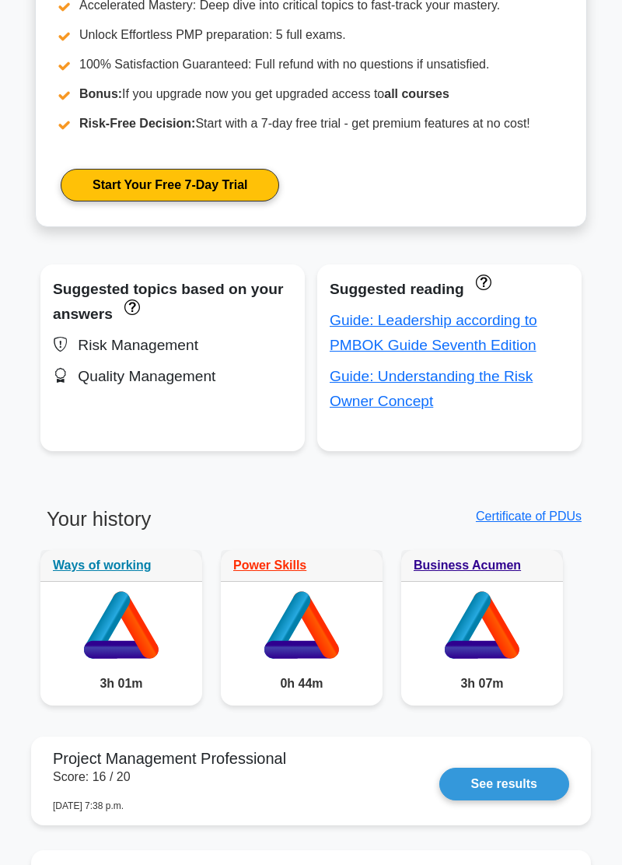
click at [134, 303] on icon "These topics have been answered less than 50% correct. Topics disapear when you…" at bounding box center [131, 307] width 15 height 15
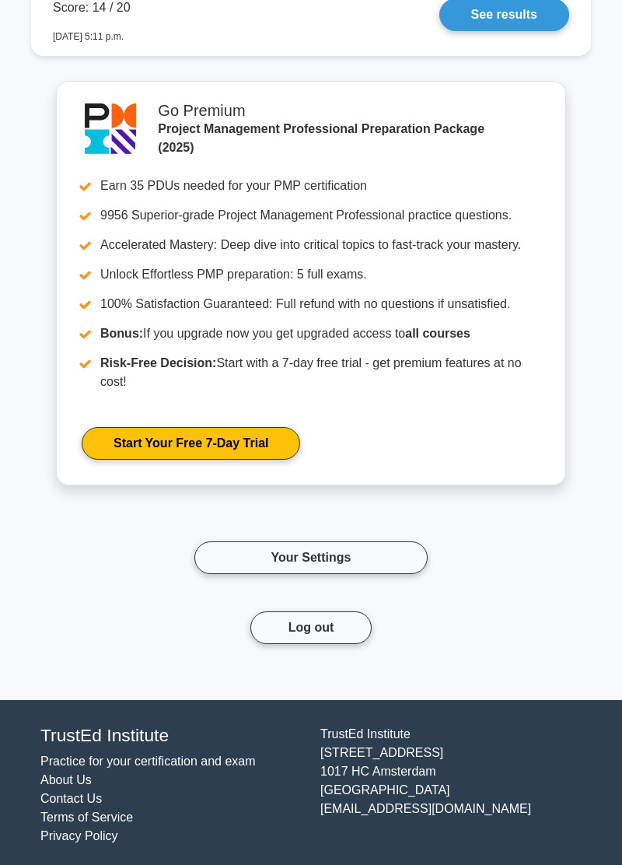
scroll to position [2235, 0]
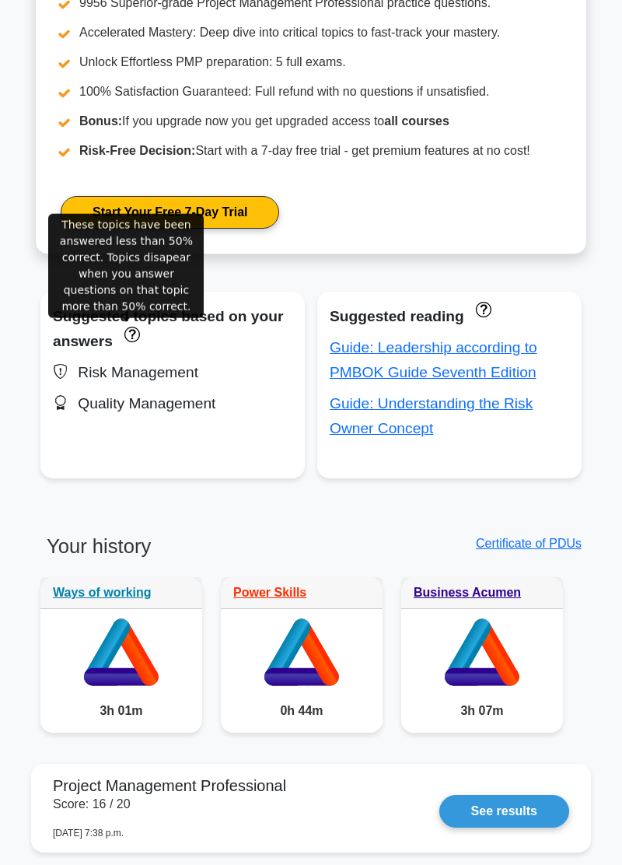
scroll to position [724, 0]
